Goal: Obtain resource: Obtain resource

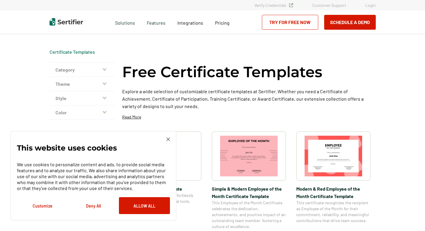
click at [167, 138] on img at bounding box center [168, 139] width 4 height 4
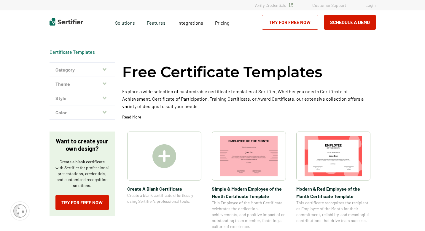
scroll to position [2, 0]
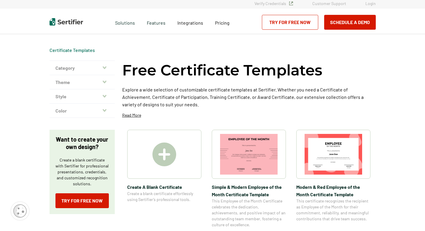
click at [104, 80] on icon "button" at bounding box center [105, 82] width 4 height 5
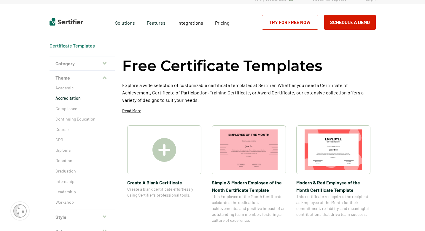
scroll to position [7, 0]
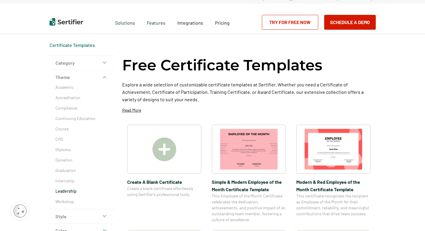
click at [58, 191] on p "Leadership" at bounding box center [81, 191] width 53 height 6
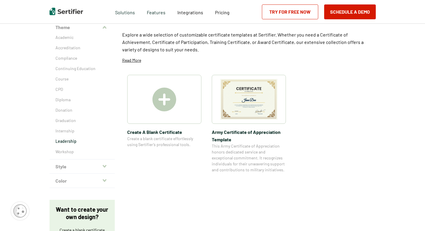
scroll to position [79, 0]
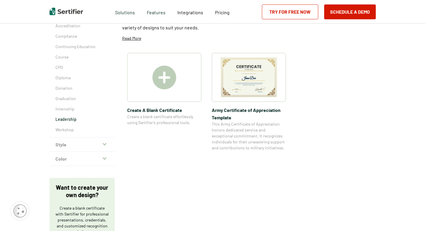
click at [76, 142] on button "Style" at bounding box center [82, 144] width 65 height 14
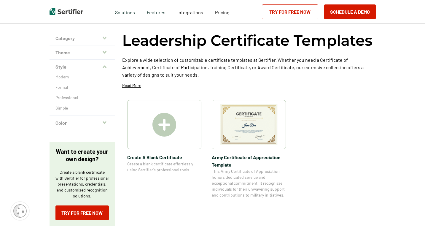
scroll to position [31, 0]
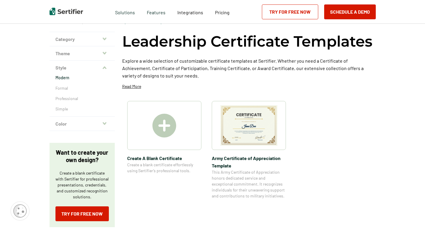
click at [76, 77] on p "Modern" at bounding box center [81, 78] width 53 height 6
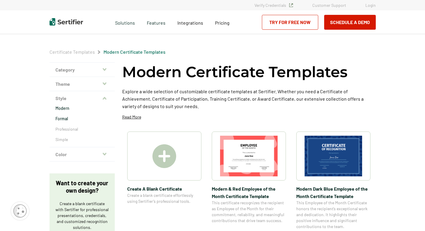
click at [63, 118] on p "Formal" at bounding box center [81, 119] width 53 height 6
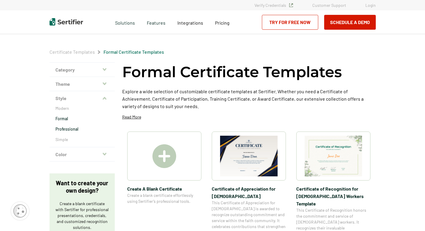
click at [65, 132] on p "Professional" at bounding box center [81, 129] width 53 height 6
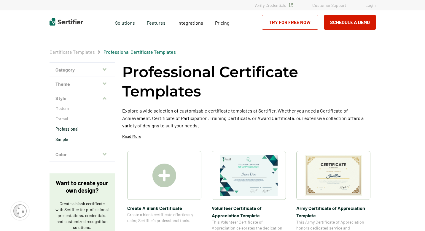
click at [70, 141] on p "Simple" at bounding box center [81, 139] width 53 height 6
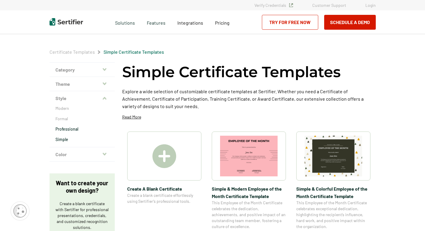
click at [64, 130] on p "Professional" at bounding box center [81, 129] width 53 height 6
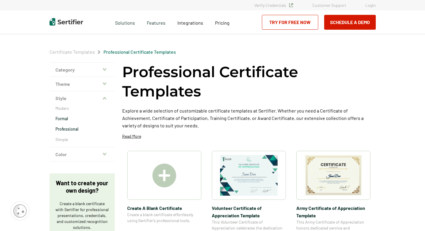
click at [66, 116] on p "Formal" at bounding box center [81, 119] width 53 height 6
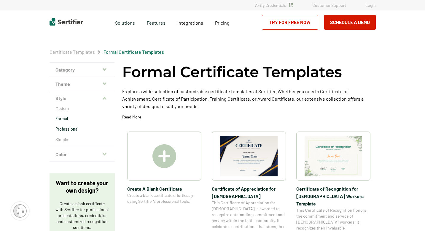
click at [69, 128] on p "Professional" at bounding box center [81, 129] width 53 height 6
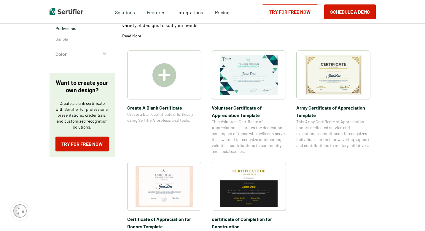
scroll to position [95, 0]
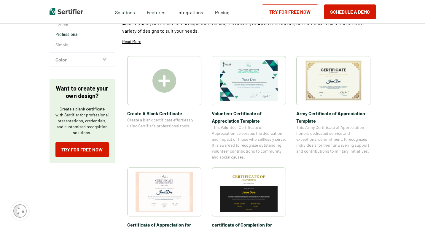
click at [249, 116] on span "Volunteer Certificate of Appreciation Template" at bounding box center [249, 116] width 74 height 15
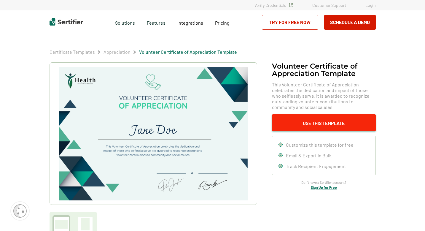
click at [318, 123] on button "Use This Template" at bounding box center [324, 122] width 104 height 17
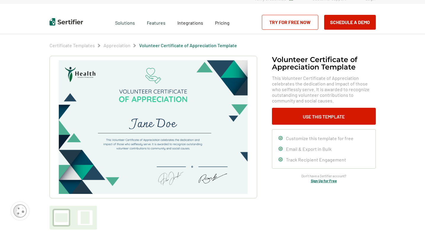
click at [300, 22] on link "Try for Free Now" at bounding box center [290, 22] width 56 height 15
